Goal: Task Accomplishment & Management: Use online tool/utility

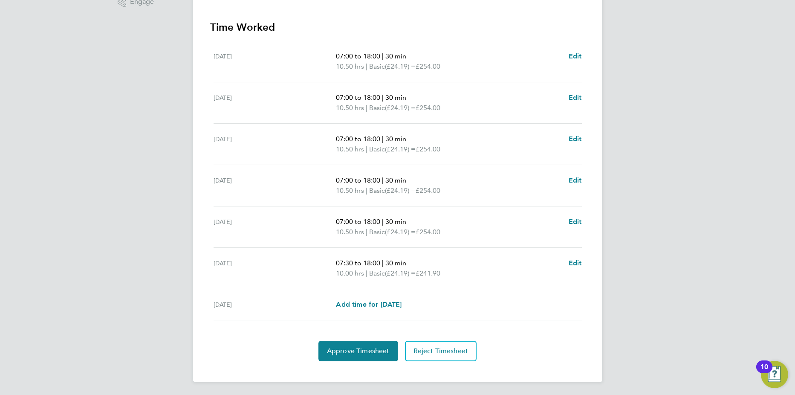
scroll to position [232, 0]
drag, startPoint x: 359, startPoint y: 348, endPoint x: 365, endPoint y: 346, distance: 5.9
click at [359, 348] on span "Approve Timesheet" at bounding box center [358, 350] width 63 height 9
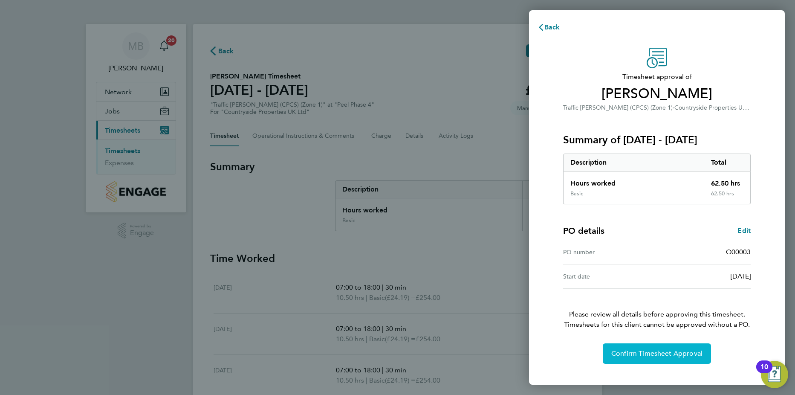
click at [631, 350] on span "Confirm Timesheet Approval" at bounding box center [657, 353] width 91 height 9
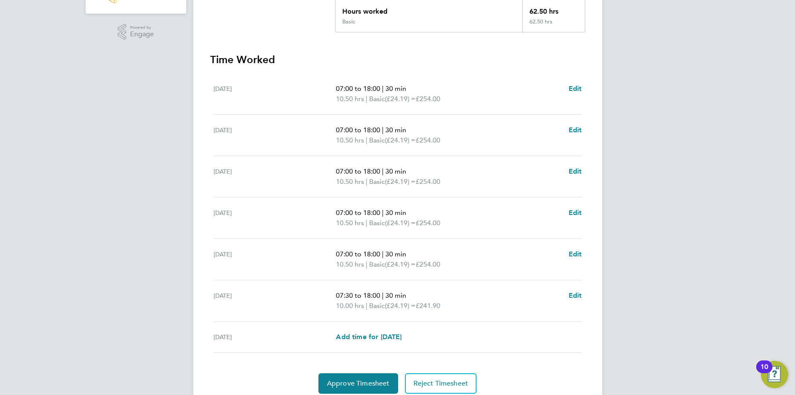
scroll to position [232, 0]
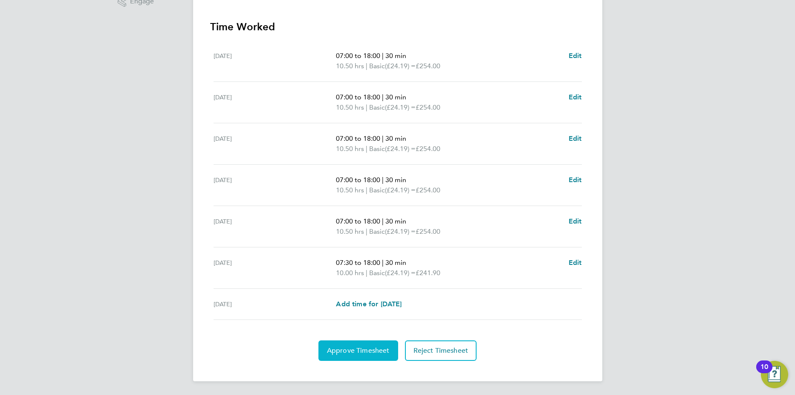
click at [364, 351] on span "Approve Timesheet" at bounding box center [358, 350] width 63 height 9
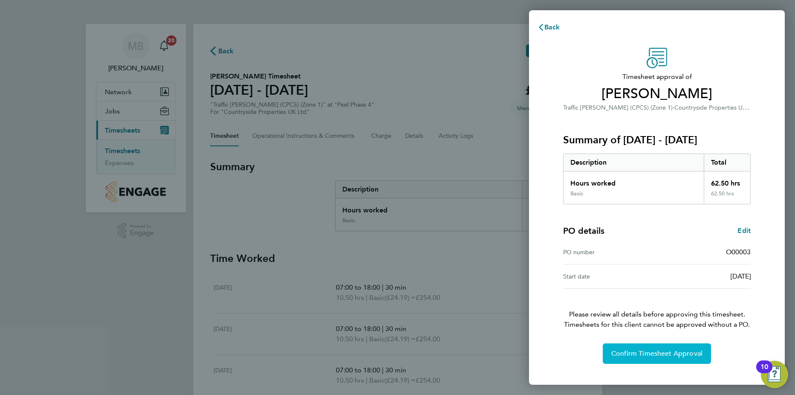
click at [663, 351] on span "Confirm Timesheet Approval" at bounding box center [657, 353] width 91 height 9
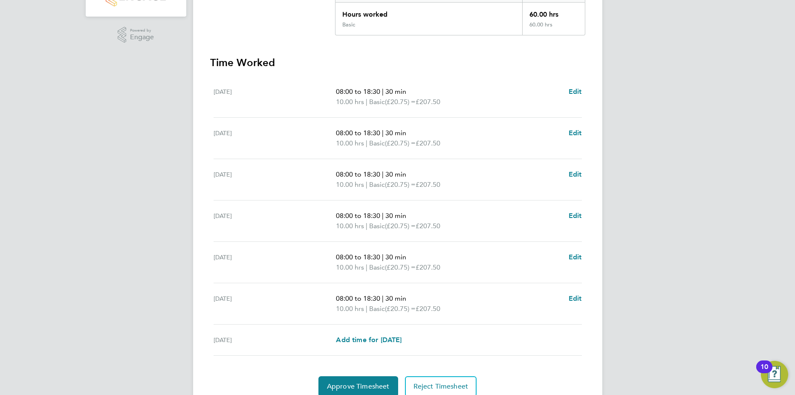
scroll to position [232, 0]
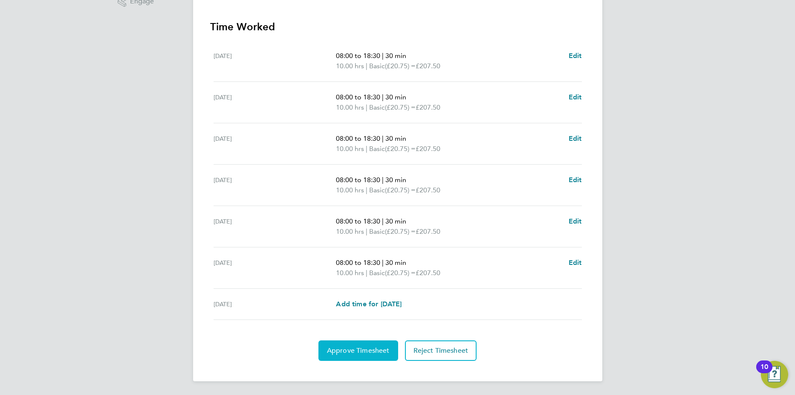
click at [384, 348] on span "Approve Timesheet" at bounding box center [358, 350] width 63 height 9
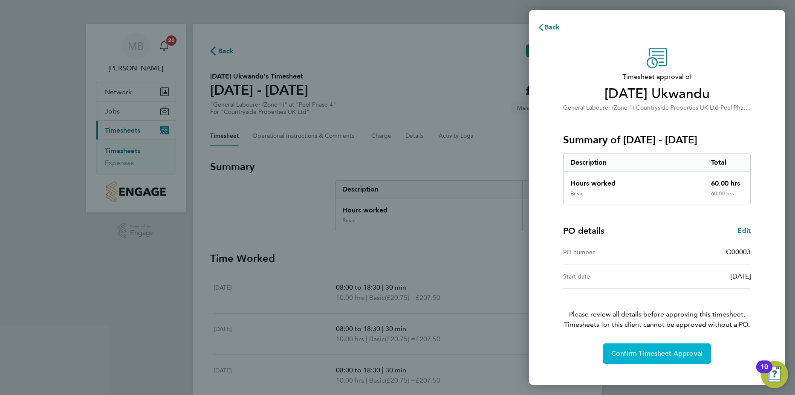
click at [673, 353] on span "Confirm Timesheet Approval" at bounding box center [657, 353] width 91 height 9
